Goal: Information Seeking & Learning: Learn about a topic

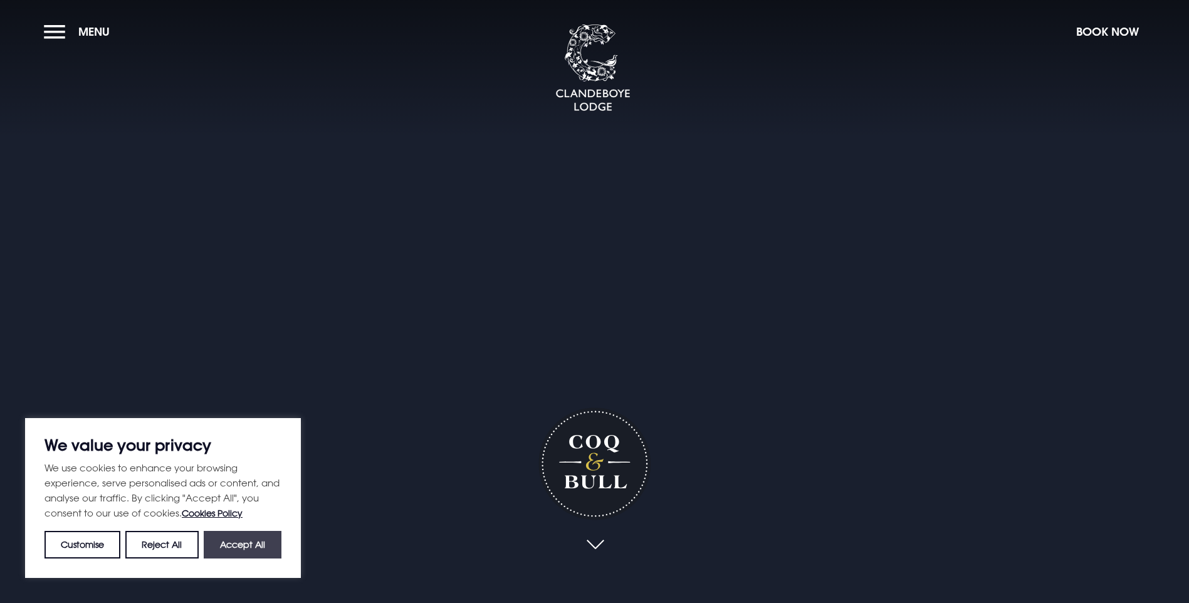
click at [239, 546] on button "Accept All" at bounding box center [243, 545] width 78 height 28
checkbox input "true"
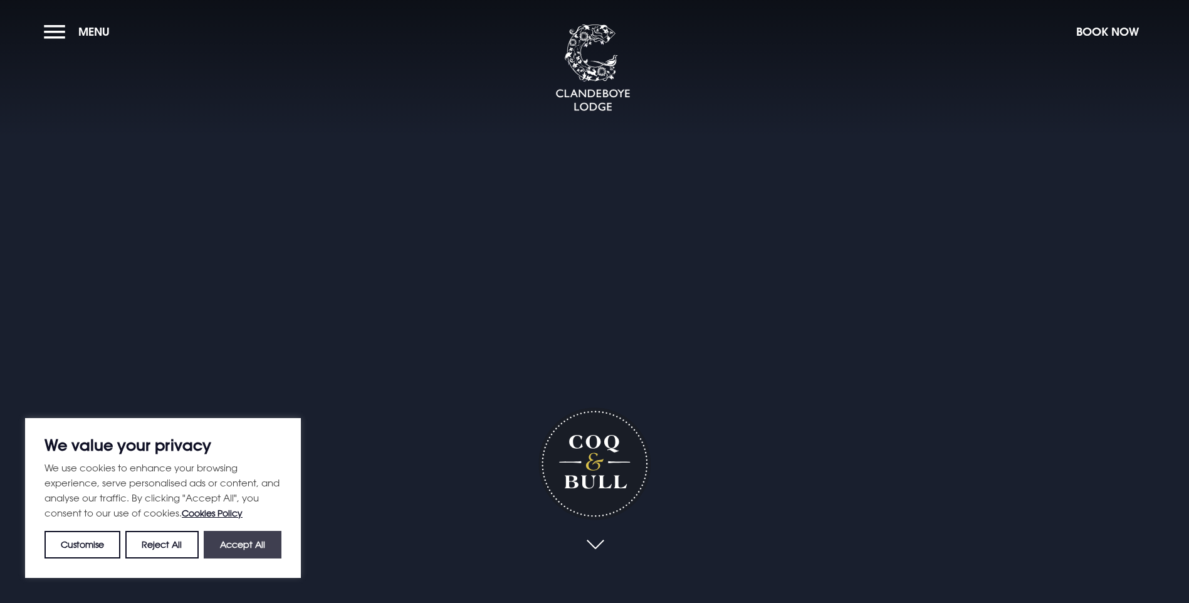
checkbox input "true"
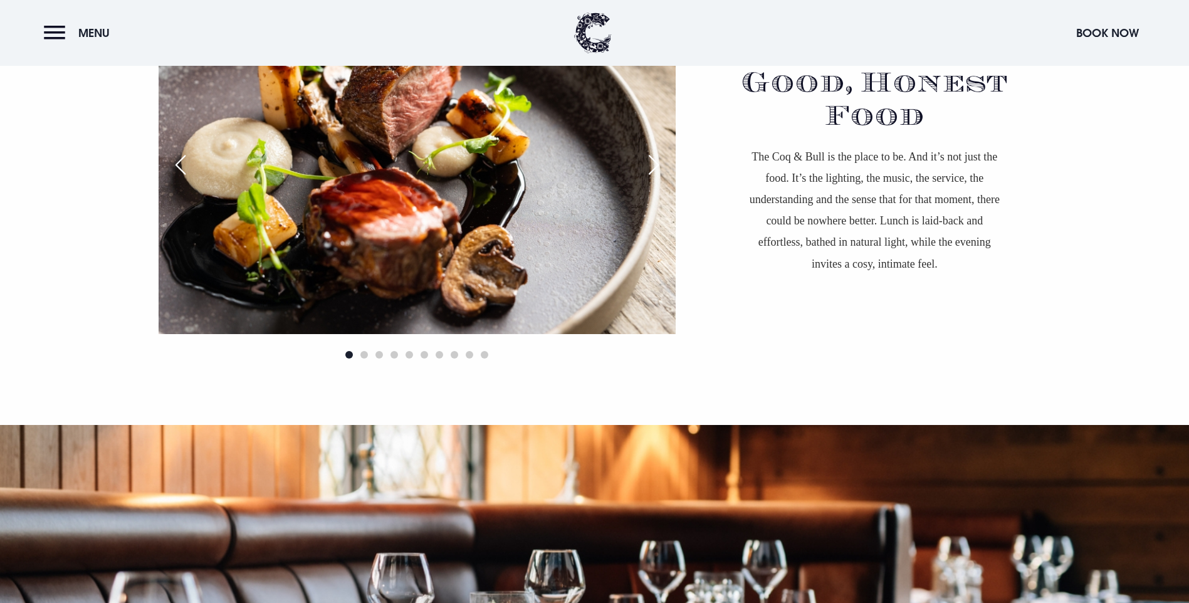
scroll to position [1089, 0]
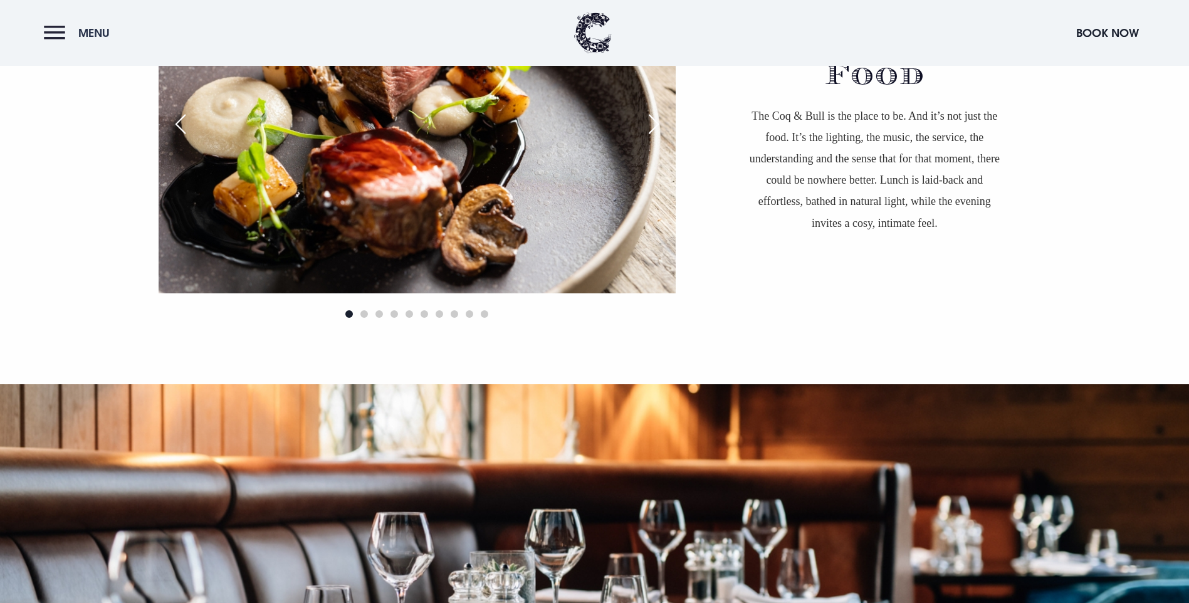
click at [50, 28] on button "Menu" at bounding box center [80, 32] width 72 height 27
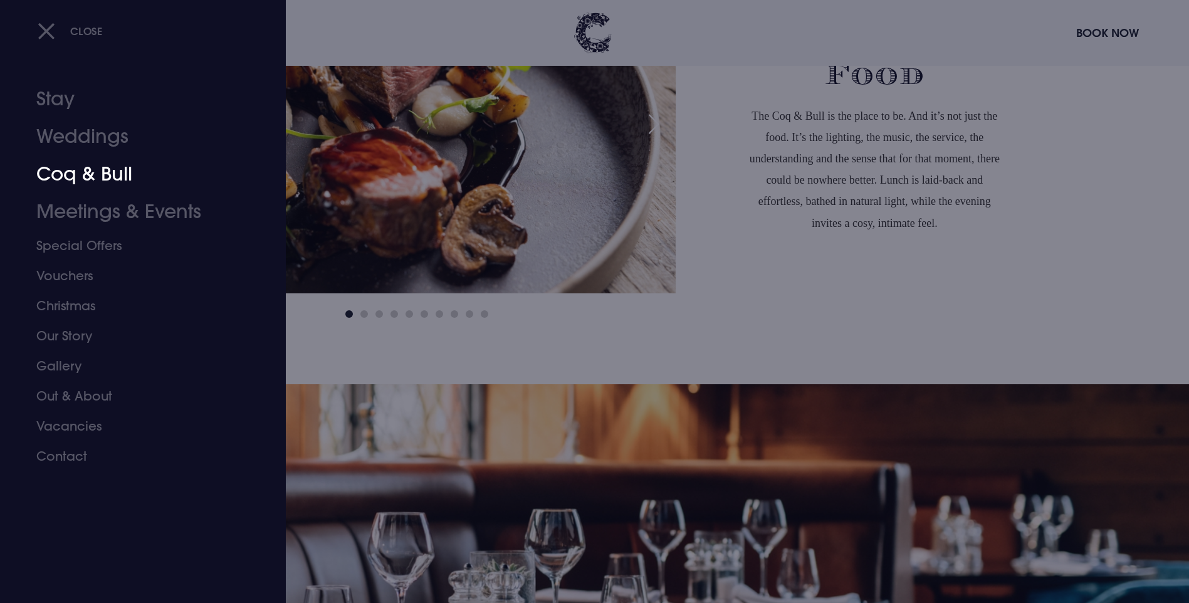
click at [86, 177] on link "Coq & Bull" at bounding box center [135, 174] width 198 height 38
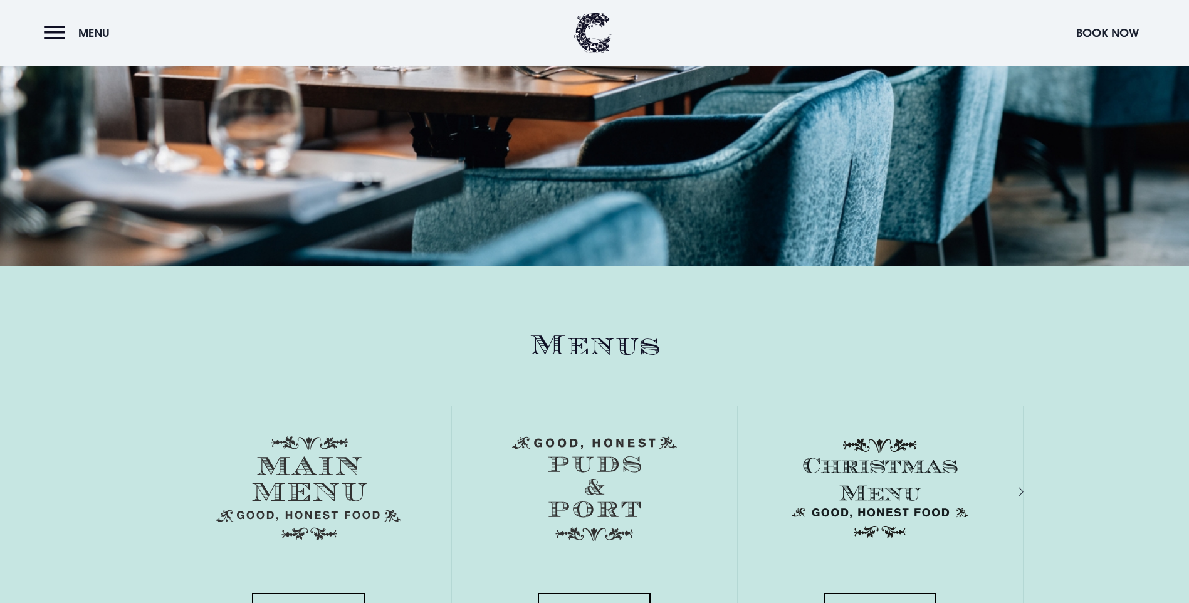
scroll to position [1739, 0]
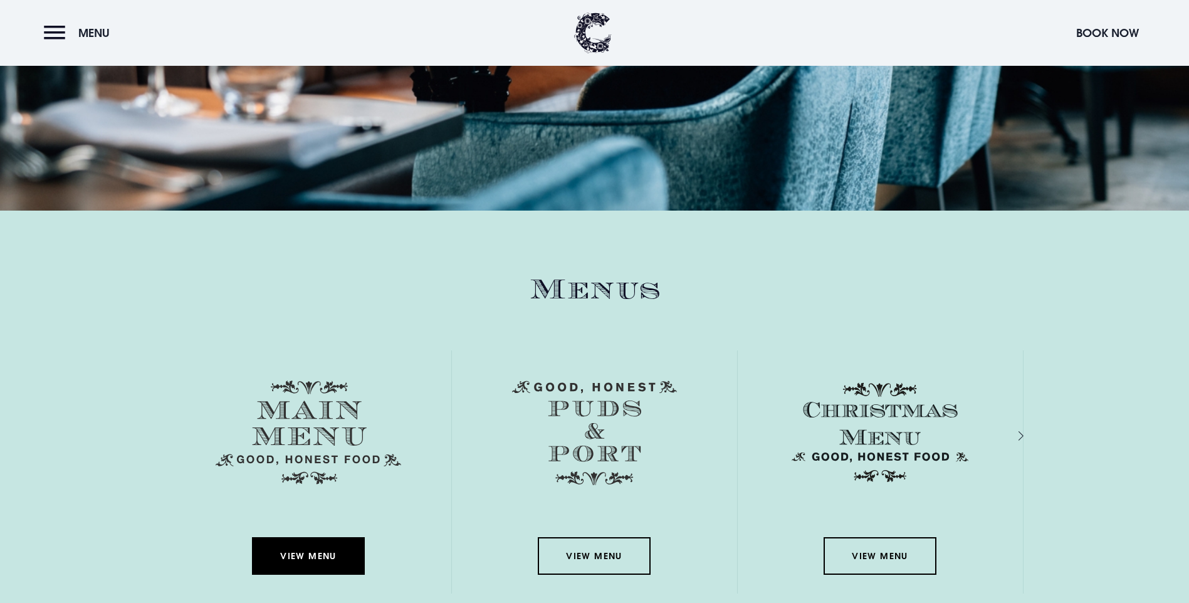
click at [292, 537] on link "View Menu" at bounding box center [308, 556] width 113 height 38
